Goal: Navigation & Orientation: Find specific page/section

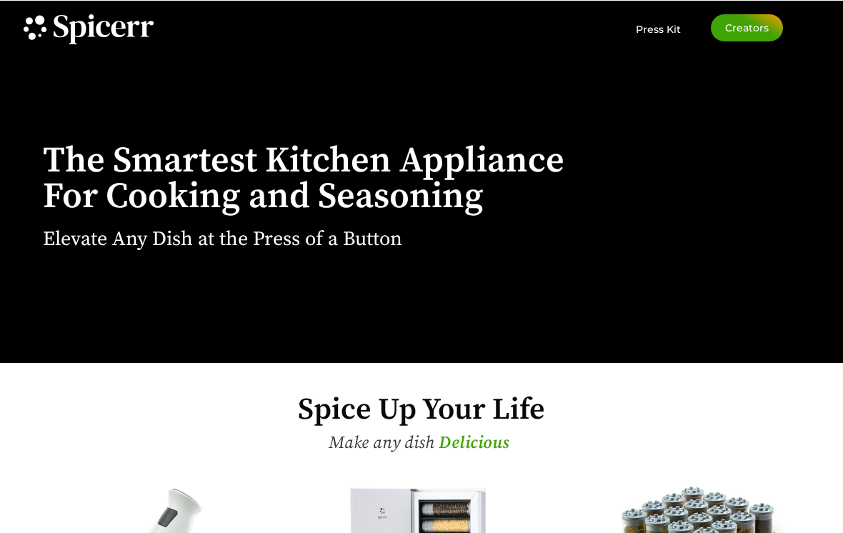
click at [59, 23] on icon at bounding box center [61, 26] width 15 height 22
click at [757, 29] on span "Creators" at bounding box center [747, 28] width 44 height 10
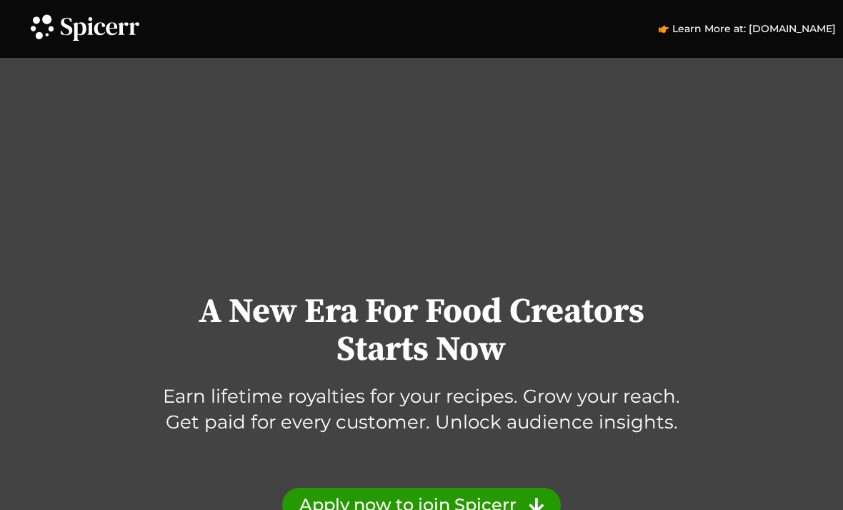
click at [818, 26] on span "Learn More at: [DOMAIN_NAME]" at bounding box center [752, 28] width 167 height 15
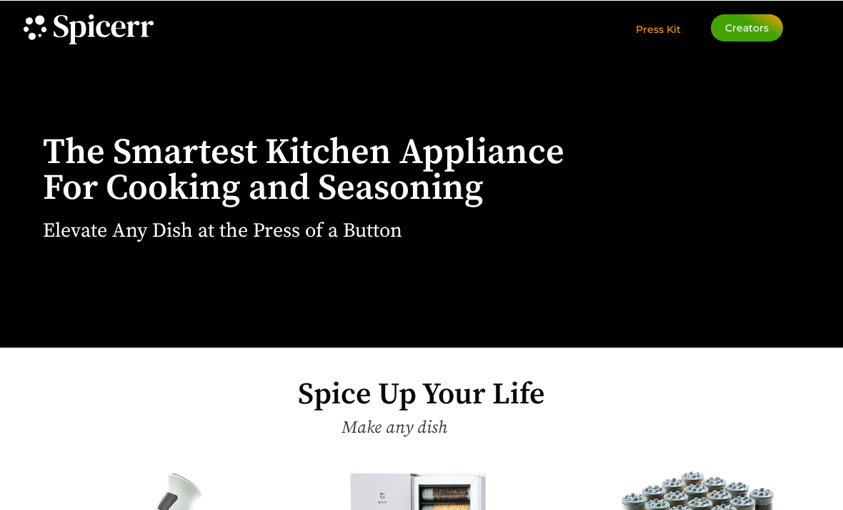
click at [670, 16] on link "Press Kit" at bounding box center [658, 24] width 45 height 21
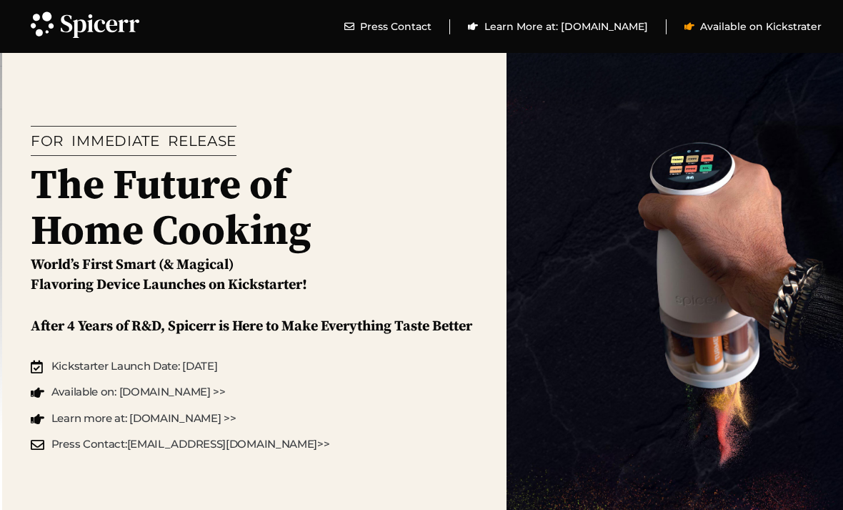
click at [815, 24] on span "Available on Kickstrater" at bounding box center [759, 26] width 125 height 15
